Goal: Task Accomplishment & Management: Use online tool/utility

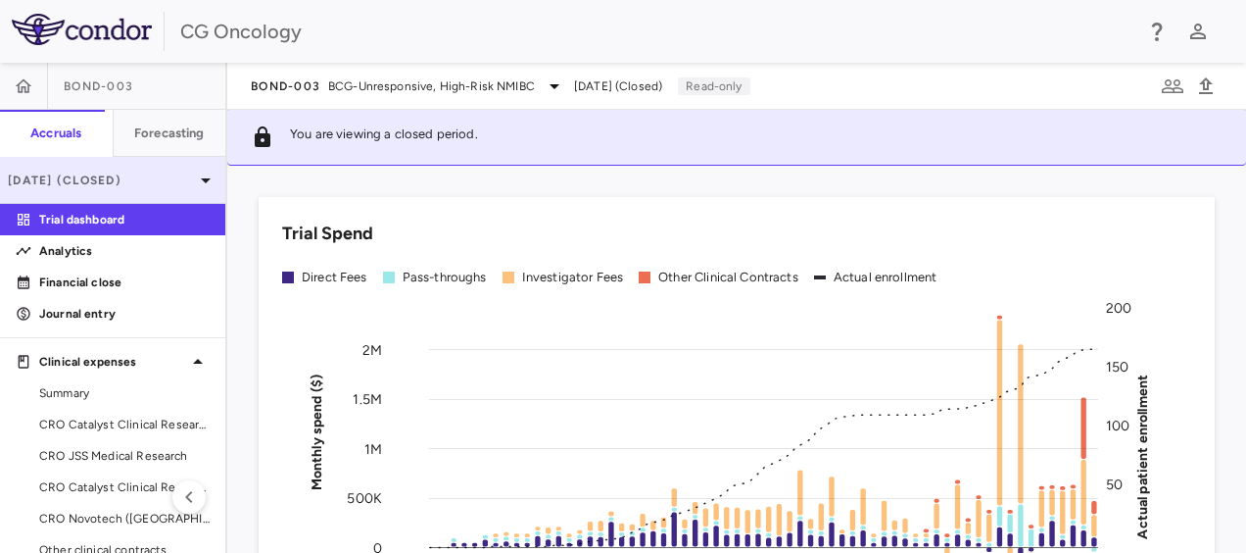
click at [154, 174] on p "[DATE] (Closed)" at bounding box center [101, 180] width 186 height 18
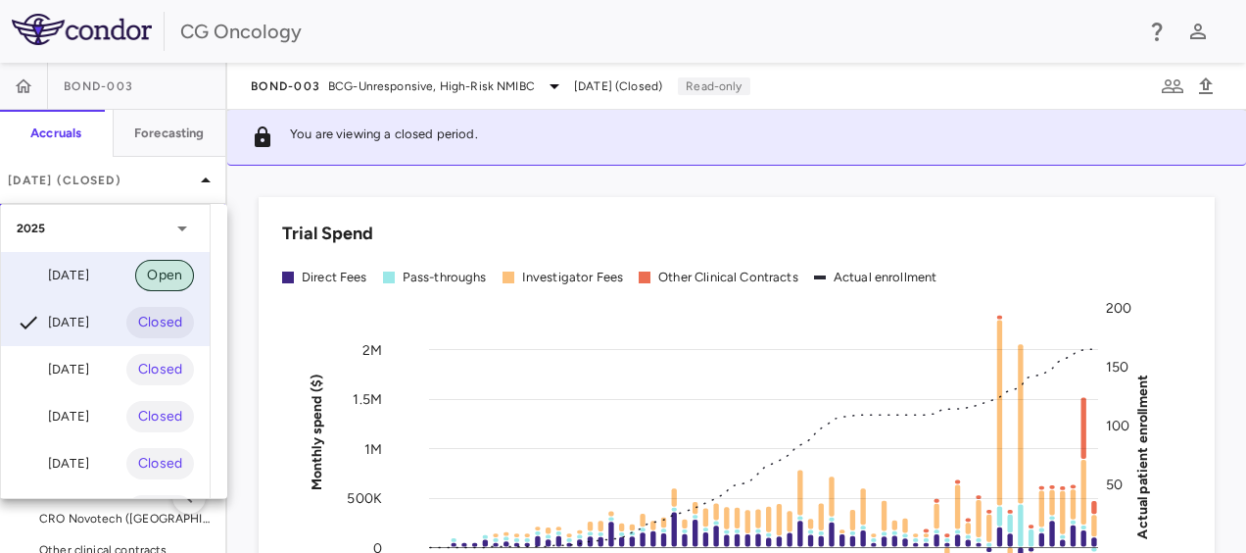
click at [176, 284] on span "Open" at bounding box center [164, 276] width 59 height 22
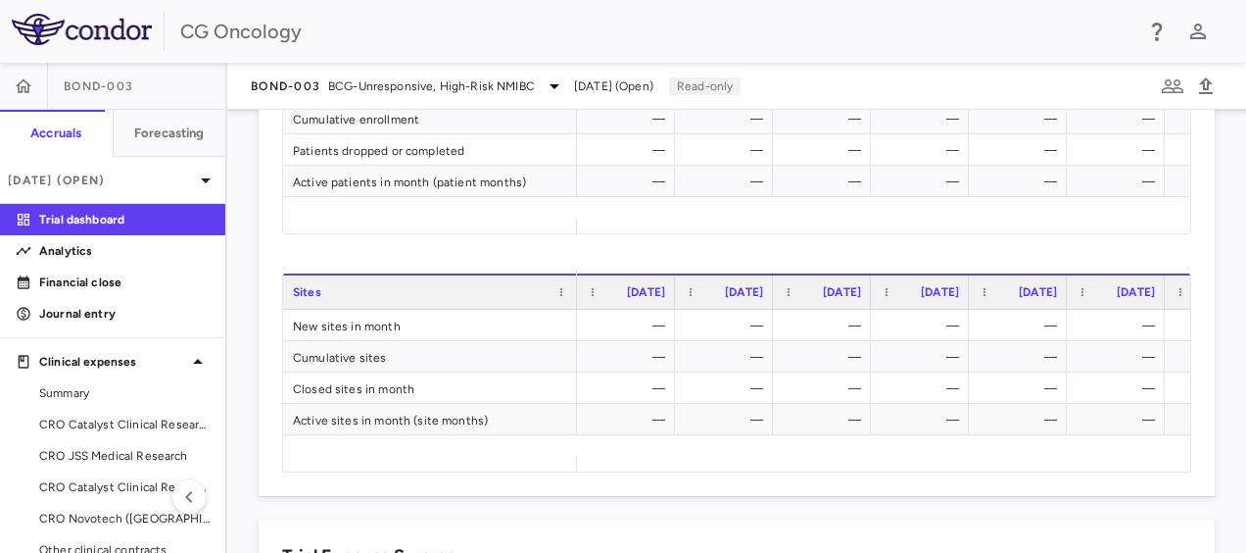
scroll to position [882, 0]
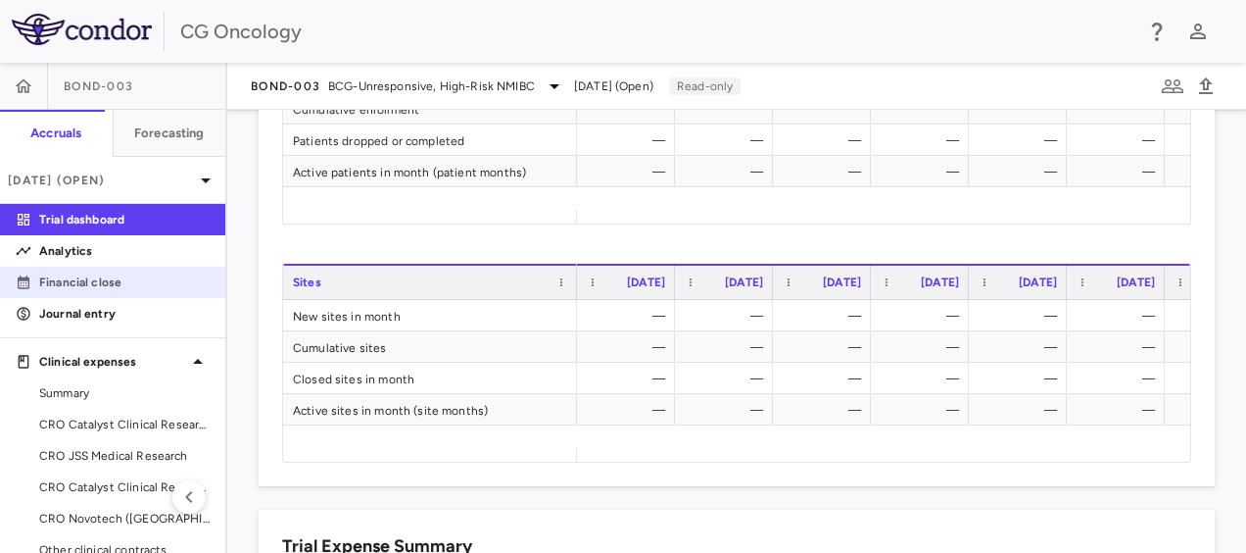
click at [149, 272] on link "Financial close" at bounding box center [112, 281] width 225 height 29
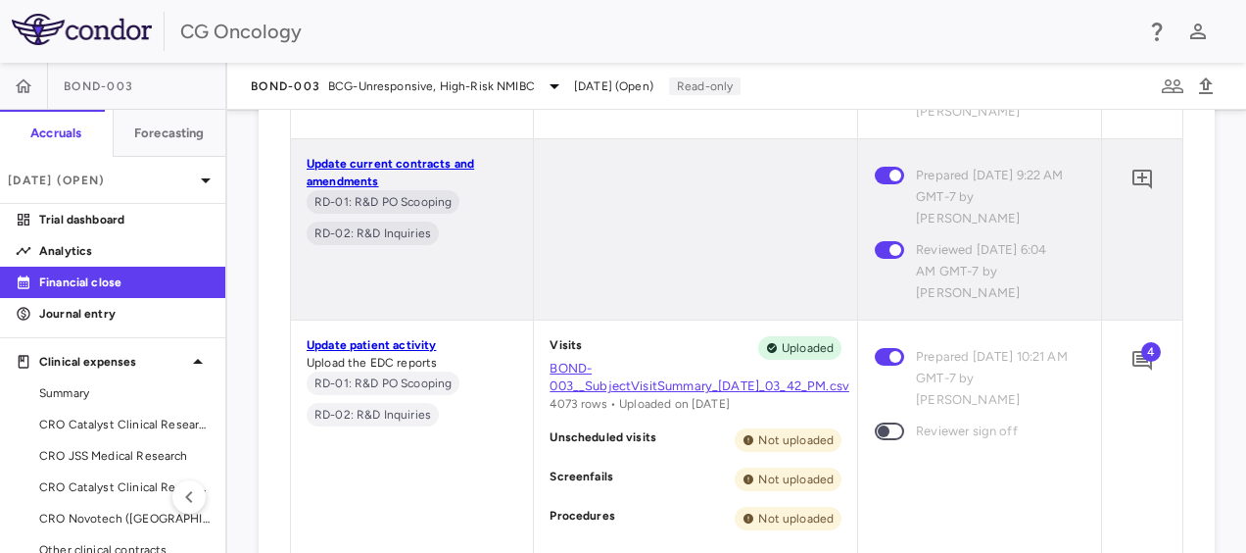
scroll to position [1274, 0]
click at [1131, 361] on icon "Add comment" at bounding box center [1143, 359] width 24 height 24
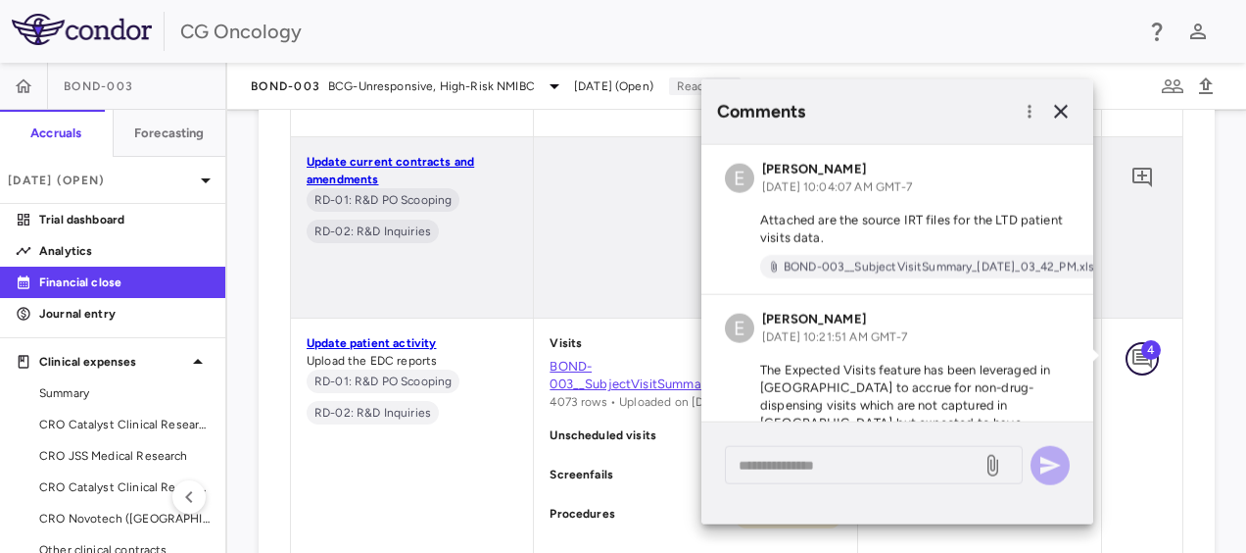
scroll to position [401, 0]
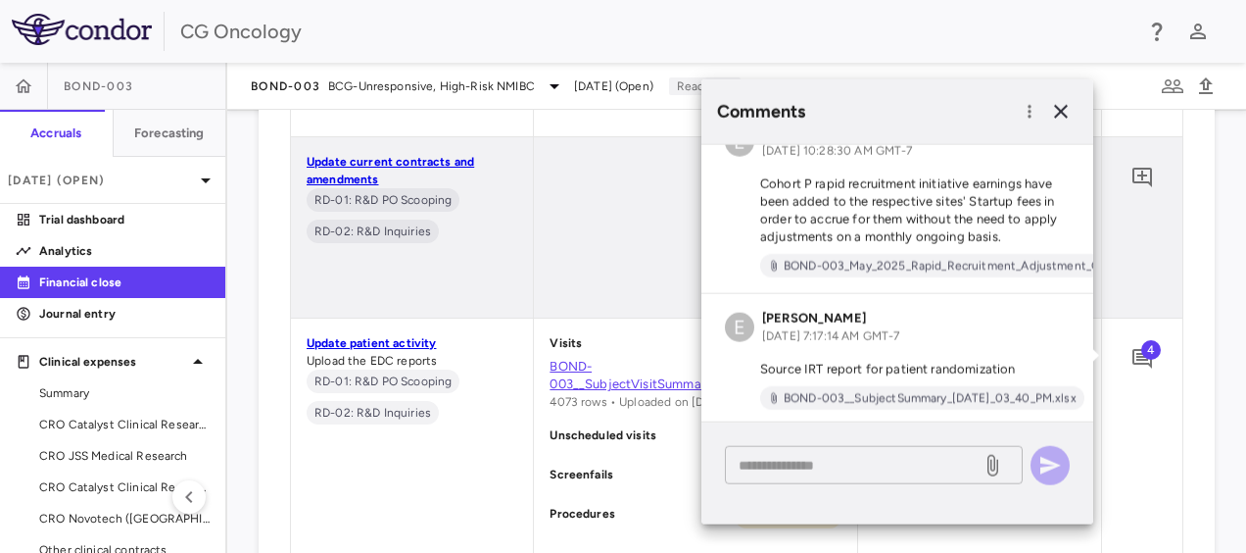
click at [831, 459] on textarea at bounding box center [853, 465] width 229 height 22
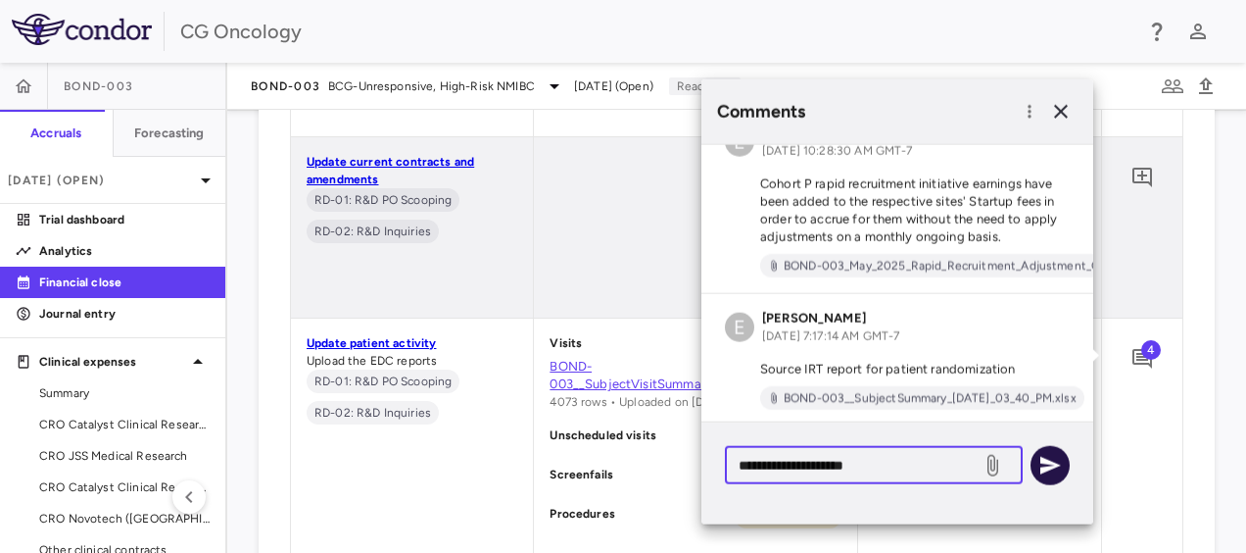
type textarea "**********"
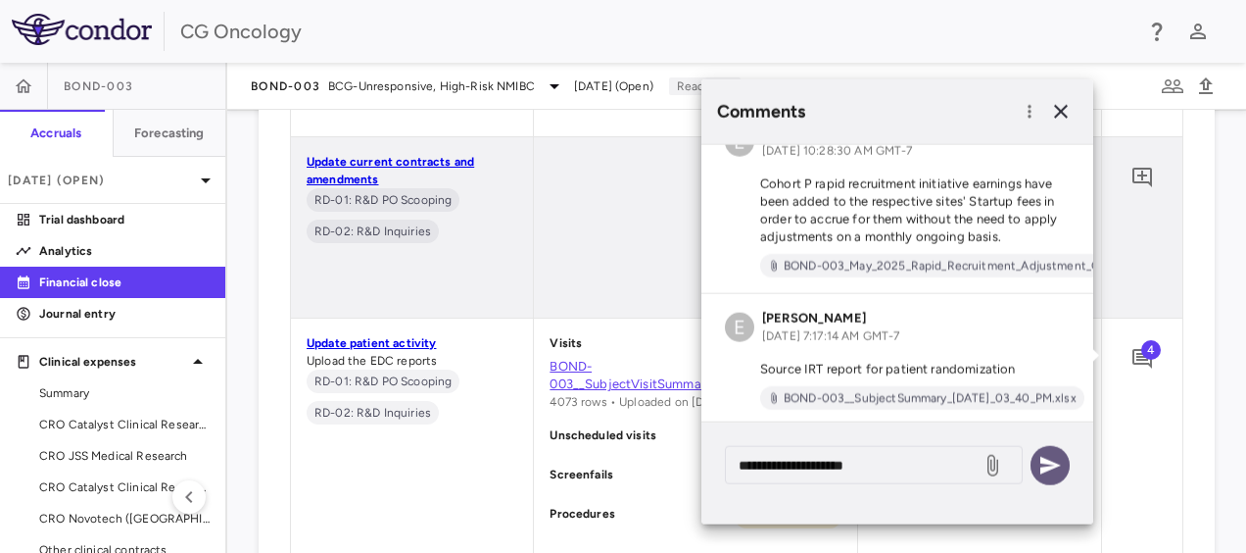
click at [1044, 457] on icon "button" at bounding box center [1051, 466] width 24 height 24
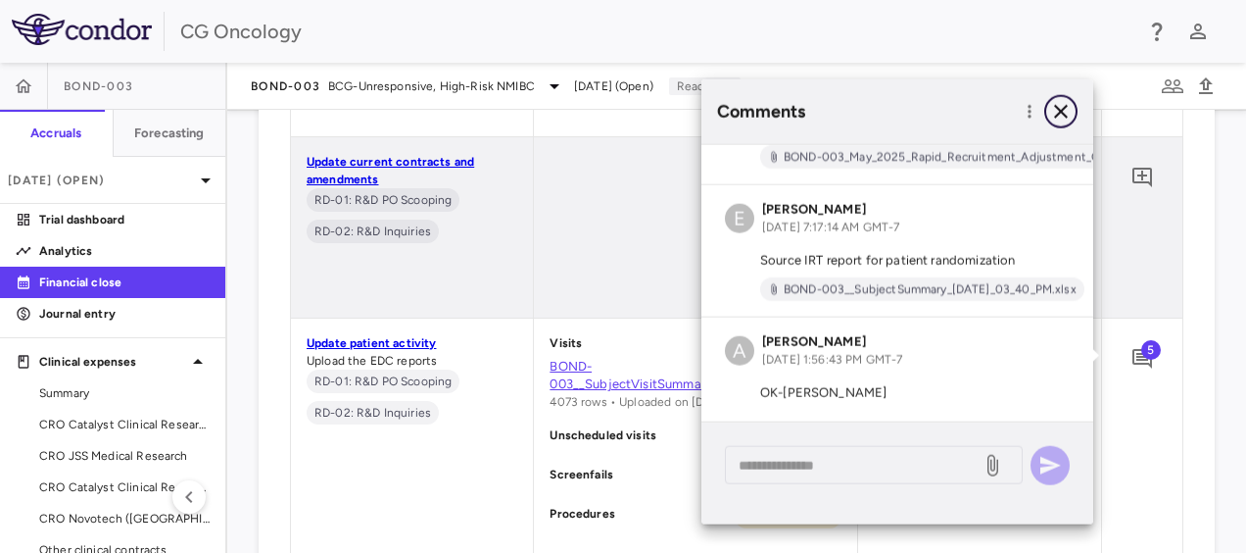
click at [1076, 117] on button "button" at bounding box center [1060, 111] width 33 height 33
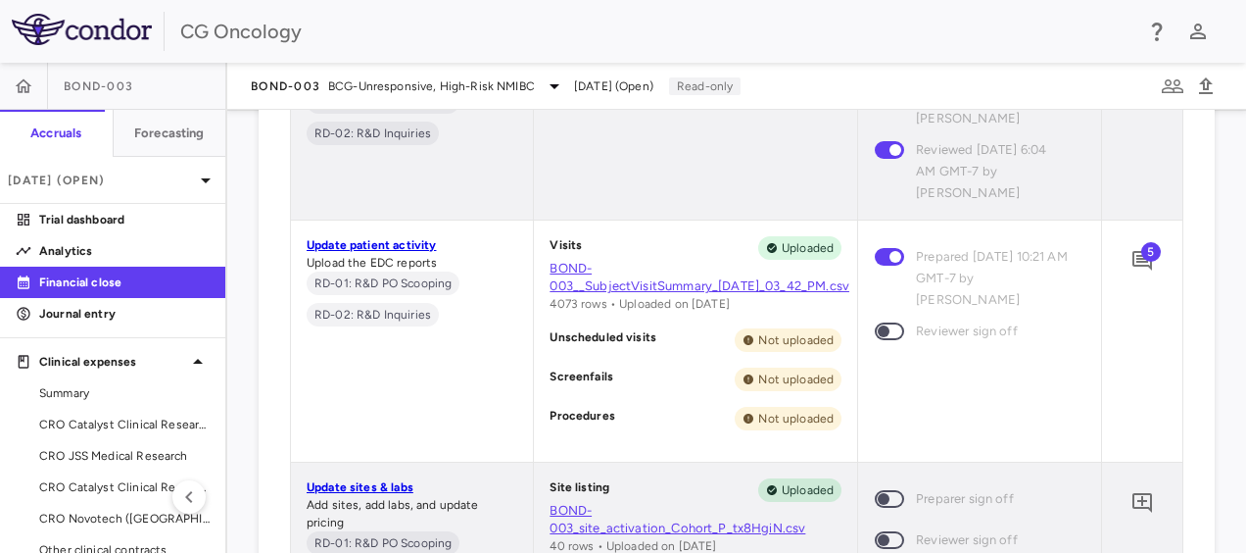
scroll to position [1568, 0]
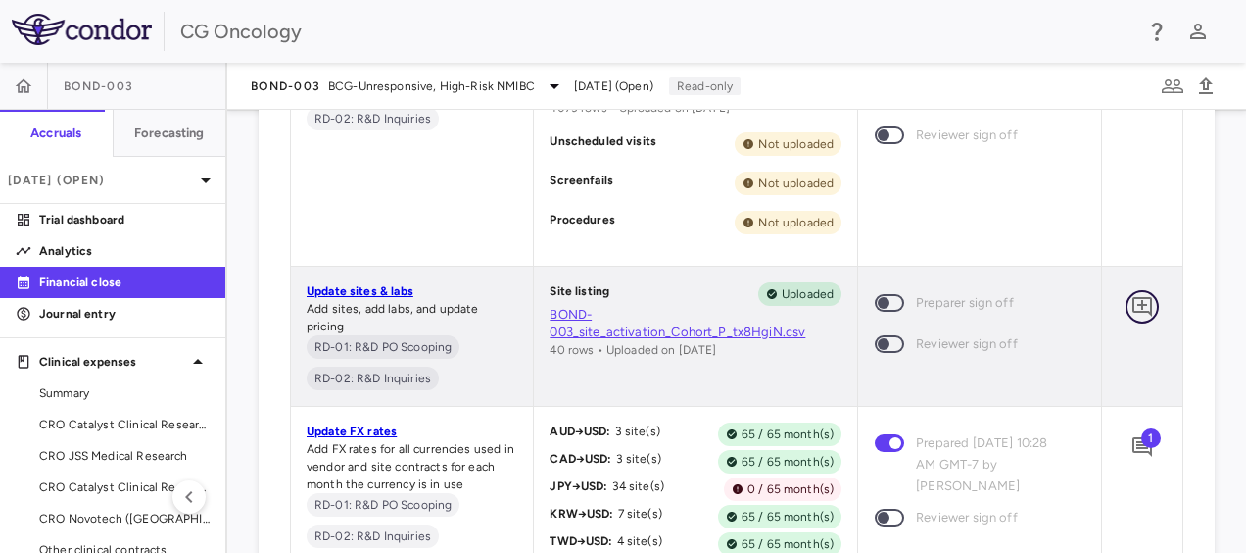
click at [1131, 314] on icon "Add comment" at bounding box center [1143, 307] width 24 height 24
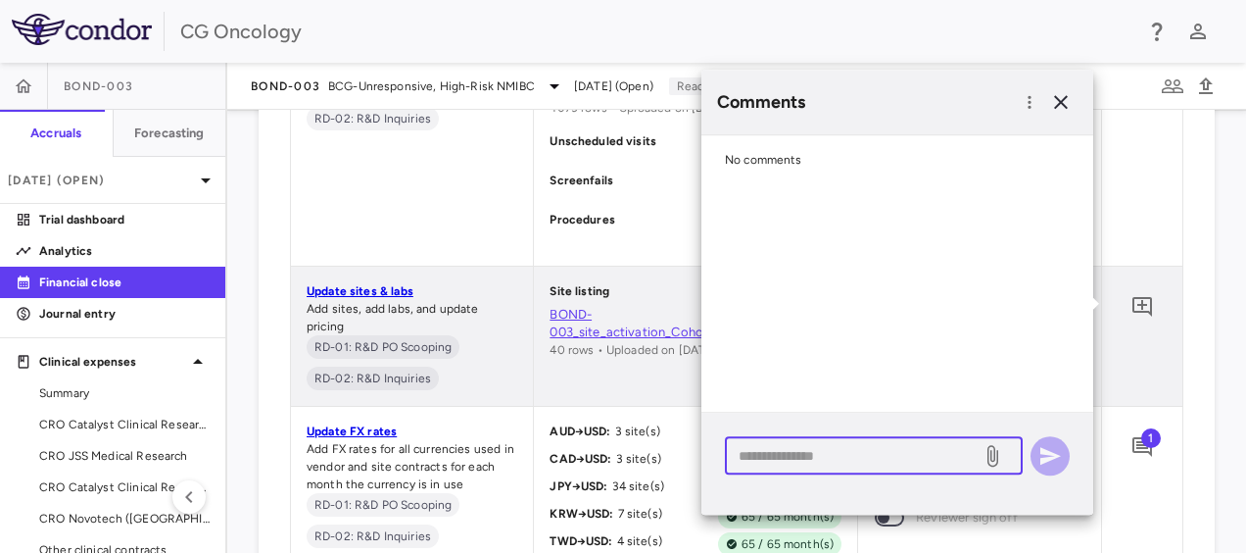
click at [850, 452] on textarea at bounding box center [853, 456] width 229 height 22
type textarea "**********"
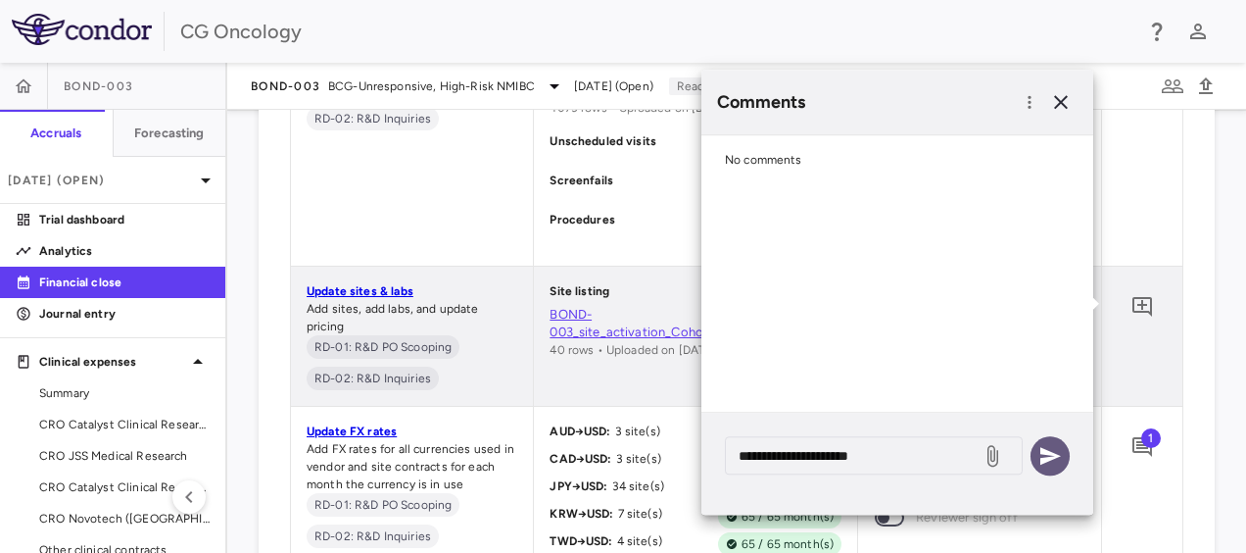
click at [1041, 451] on icon "button" at bounding box center [1051, 456] width 24 height 24
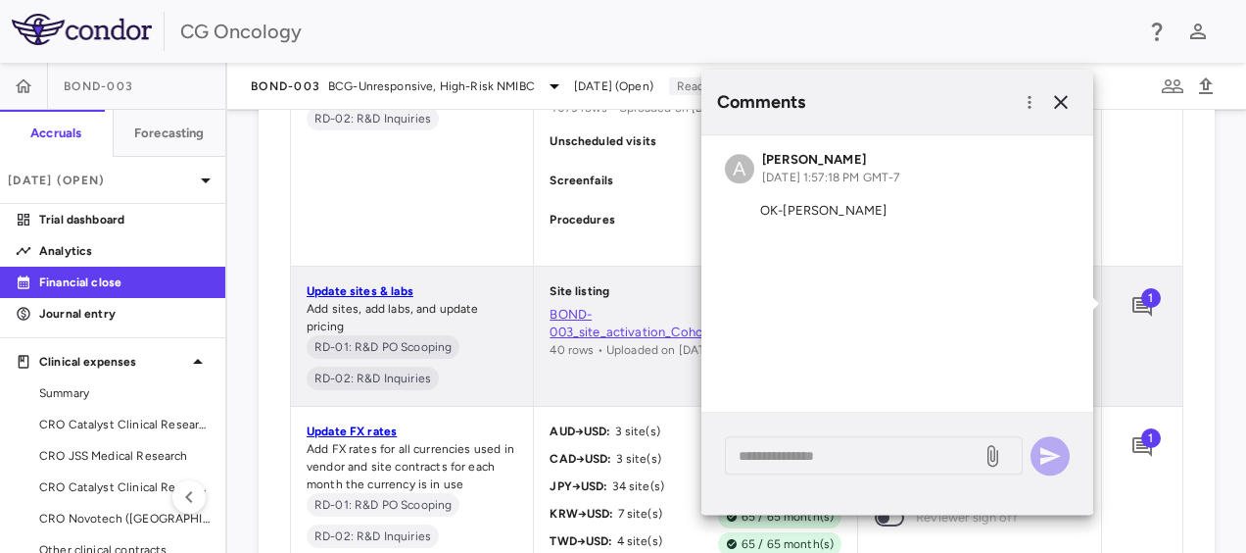
scroll to position [1666, 0]
